Goal: Task Accomplishment & Management: Manage account settings

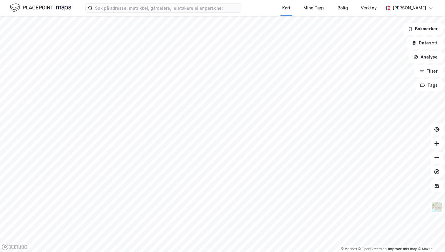
click at [410, 1] on div "Kart Mine Tags Bolig Verktøy [PERSON_NAME]" at bounding box center [222, 8] width 445 height 16
click at [404, 7] on div "[PERSON_NAME]" at bounding box center [410, 7] width 34 height 7
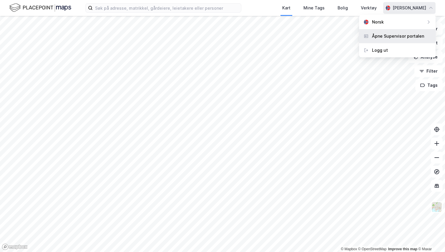
click at [395, 39] on div "Åpne Supervisor portalen" at bounding box center [398, 36] width 52 height 7
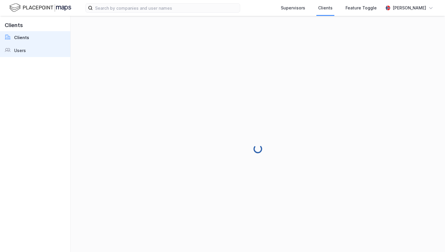
click at [29, 45] on link "Users" at bounding box center [35, 50] width 70 height 13
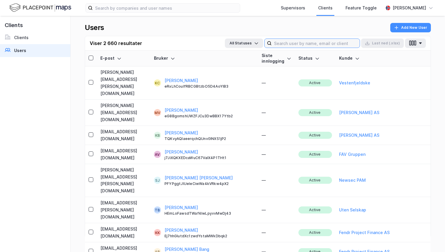
click at [301, 42] on input at bounding box center [316, 43] width 88 height 9
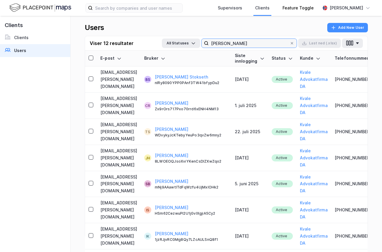
type input "[PERSON_NAME]"
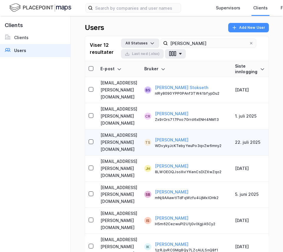
click at [115, 142] on td "[EMAIL_ADDRESS][PERSON_NAME][DOMAIN_NAME]" at bounding box center [119, 143] width 44 height 26
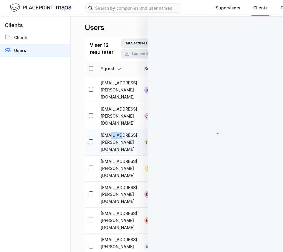
click at [115, 142] on td "[EMAIL_ADDRESS][PERSON_NAME][DOMAIN_NAME]" at bounding box center [119, 143] width 44 height 26
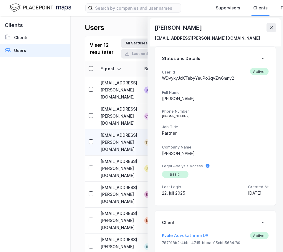
click at [125, 32] on div "Users Add New User" at bounding box center [177, 29] width 184 height 13
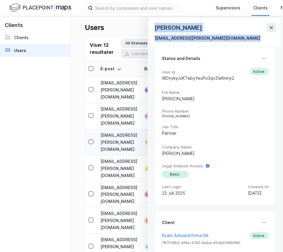
drag, startPoint x: 172, startPoint y: 17, endPoint x: 176, endPoint y: 53, distance: 36.5
click at [176, 53] on div "[PERSON_NAME] [EMAIL_ADDRESS][PERSON_NAME][DOMAIN_NAME] Status and Details User…" at bounding box center [215, 134] width 135 height 237
click at [272, 27] on icon at bounding box center [271, 27] width 5 height 5
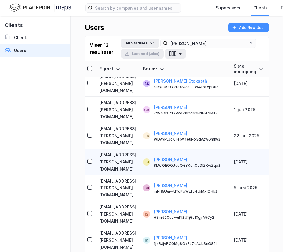
scroll to position [6, 0]
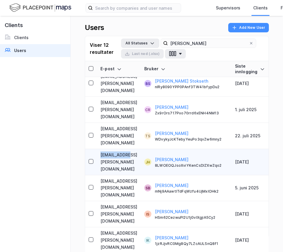
copy td "[EMAIL_ADDRESS][PERSON_NAME][DOMAIN_NAME]"
drag, startPoint x: 94, startPoint y: 160, endPoint x: 133, endPoint y: 162, distance: 38.9
click at [133, 162] on tr "[EMAIL_ADDRESS][PERSON_NAME][DOMAIN_NAME] [PERSON_NAME] 8LWOEOQJsoXviYKenCsDlZX…" at bounding box center [253, 162] width 337 height 26
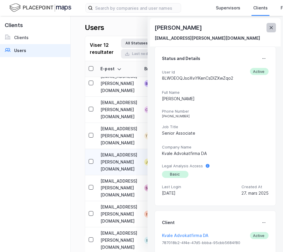
click at [273, 28] on icon at bounding box center [271, 27] width 5 height 5
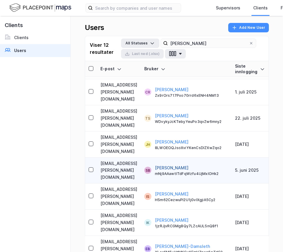
scroll to position [27, 0]
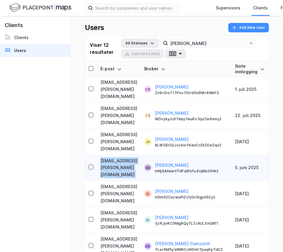
drag, startPoint x: 98, startPoint y: 166, endPoint x: 140, endPoint y: 171, distance: 42.5
click at [140, 171] on tr "[EMAIL_ADDRESS][PERSON_NAME][DOMAIN_NAME] SB [PERSON_NAME] mNj9AAawtITdFqWzfu4U…" at bounding box center [253, 168] width 337 height 26
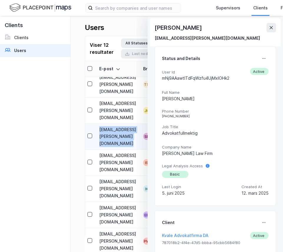
scroll to position [58, 3]
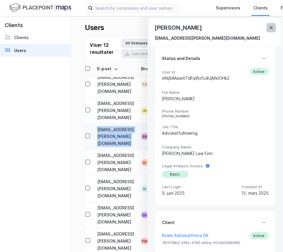
click at [274, 30] on button at bounding box center [271, 27] width 9 height 9
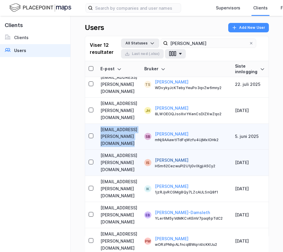
scroll to position [71, 0]
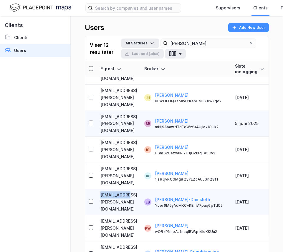
drag, startPoint x: 105, startPoint y: 201, endPoint x: 129, endPoint y: 202, distance: 23.9
click at [129, 202] on td "[EMAIL_ADDRESS][PERSON_NAME][DOMAIN_NAME]" at bounding box center [119, 202] width 44 height 26
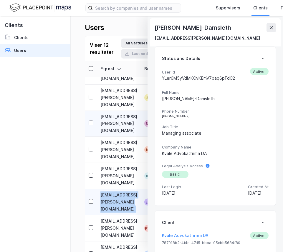
drag, startPoint x: 99, startPoint y: 201, endPoint x: 139, endPoint y: 201, distance: 40.4
click at [139, 201] on tr "[EMAIL_ADDRESS][PERSON_NAME][DOMAIN_NAME] EB [PERSON_NAME] Biribakken-Damsleth …" at bounding box center [253, 202] width 337 height 26
copy td "[EMAIL_ADDRESS][PERSON_NAME][DOMAIN_NAME]"
click at [271, 28] on icon at bounding box center [271, 27] width 5 height 5
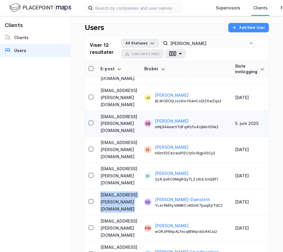
click at [271, 28] on div "Users Add New User Viser 12 resultater All Statuses [PERSON_NAME] Last [PERSON_…" at bounding box center [177, 134] width 212 height 237
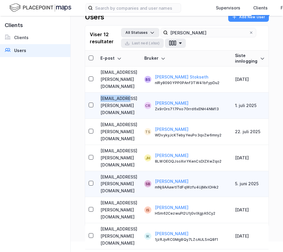
copy td "[EMAIL_ADDRESS][PERSON_NAME][DOMAIN_NAME]"
drag, startPoint x: 96, startPoint y: 105, endPoint x: 133, endPoint y: 106, distance: 36.6
click at [133, 106] on tr "[EMAIL_ADDRESS][PERSON_NAME][DOMAIN_NAME] CR [PERSON_NAME] Zx9rOrs717Pxo70rrd6x…" at bounding box center [253, 106] width 337 height 26
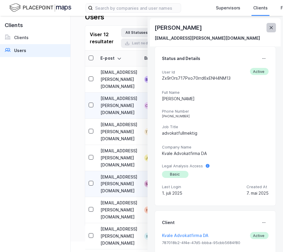
click at [272, 28] on icon at bounding box center [271, 27] width 3 height 3
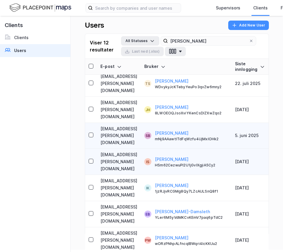
scroll to position [62, 0]
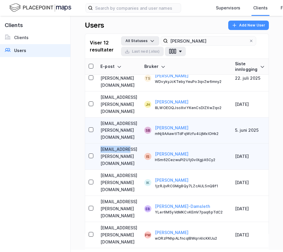
drag, startPoint x: 97, startPoint y: 156, endPoint x: 128, endPoint y: 158, distance: 30.7
click at [128, 158] on td "[EMAIL_ADDRESS][PERSON_NAME][DOMAIN_NAME]" at bounding box center [119, 157] width 44 height 26
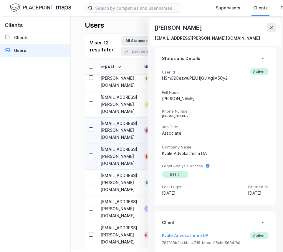
click at [159, 39] on div "[EMAIL_ADDRESS][PERSON_NAME][DOMAIN_NAME]" at bounding box center [207, 38] width 105 height 7
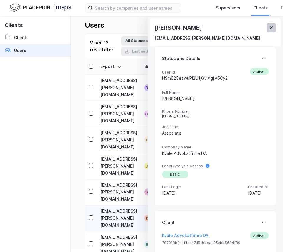
click at [274, 27] on button at bounding box center [271, 27] width 9 height 9
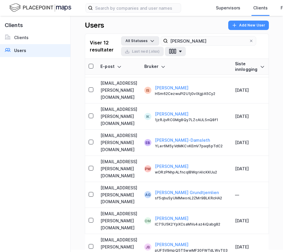
scroll to position [11, 0]
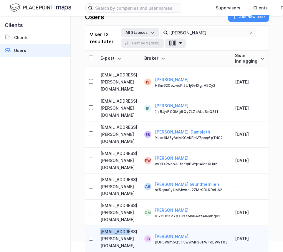
copy td "[EMAIL_ADDRESS][PERSON_NAME][DOMAIN_NAME]"
drag, startPoint x: 97, startPoint y: 240, endPoint x: 129, endPoint y: 241, distance: 32.7
click at [129, 241] on tr "[EMAIL_ADDRESS][PERSON_NAME][DOMAIN_NAME] [PERSON_NAME] [PERSON_NAME] pUF5V9mpQ…" at bounding box center [253, 239] width 337 height 26
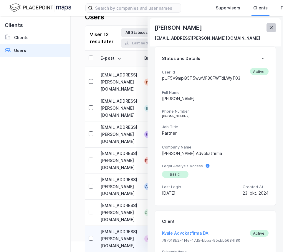
click at [274, 25] on button at bounding box center [271, 27] width 9 height 9
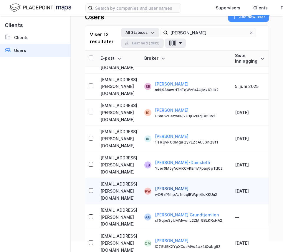
scroll to position [90, 0]
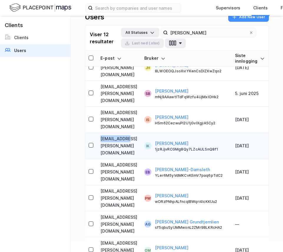
copy td "[EMAIL_ADDRESS][PERSON_NAME][DOMAIN_NAME]"
drag, startPoint x: 97, startPoint y: 145, endPoint x: 130, endPoint y: 145, distance: 33.3
click at [130, 145] on tr "[EMAIL_ADDRESS][PERSON_NAME][DOMAIN_NAME] IK [PERSON_NAME] 1jzRJjvRCGMg8Qy7LZcA…" at bounding box center [253, 146] width 337 height 26
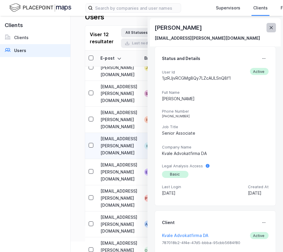
click at [272, 27] on icon at bounding box center [271, 27] width 3 height 3
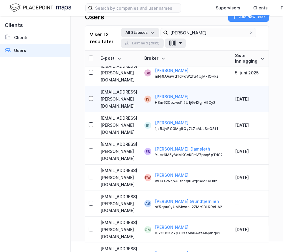
scroll to position [128, 0]
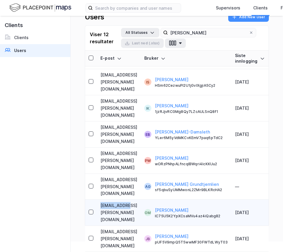
copy td "[EMAIL_ADDRESS][PERSON_NAME][DOMAIN_NAME]"
drag, startPoint x: 97, startPoint y: 216, endPoint x: 130, endPoint y: 216, distance: 33.6
click at [130, 216] on td "[EMAIL_ADDRESS][PERSON_NAME][DOMAIN_NAME]" at bounding box center [119, 213] width 44 height 26
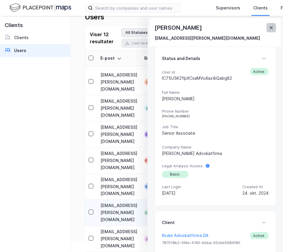
click at [271, 31] on button at bounding box center [271, 27] width 9 height 9
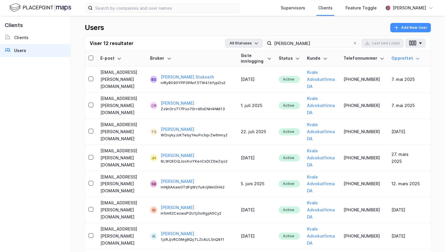
scroll to position [43, 0]
